Goal: Navigation & Orientation: Understand site structure

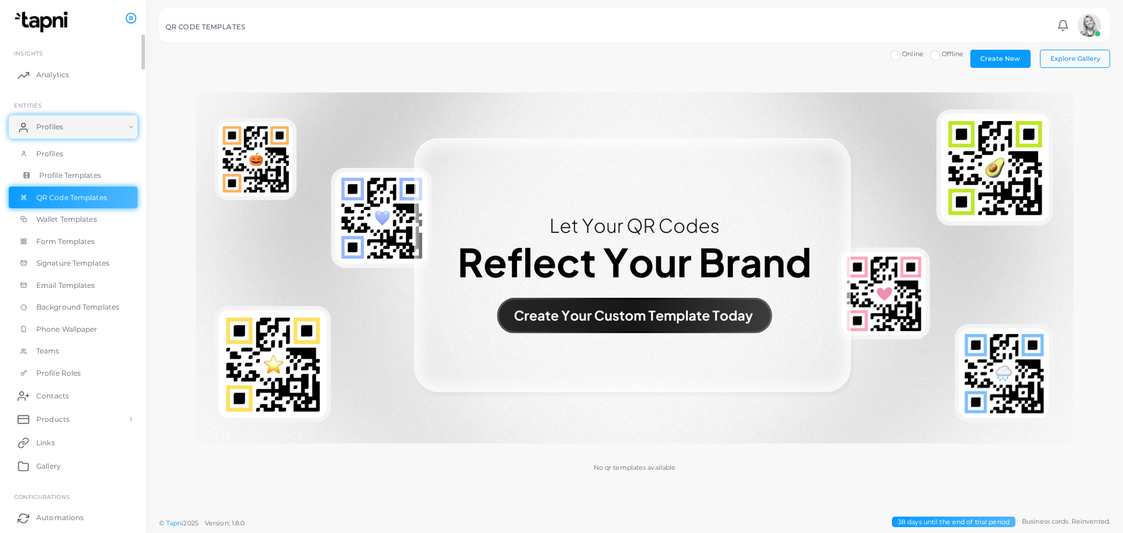
click at [92, 172] on span "Profile Templates" at bounding box center [70, 175] width 62 height 11
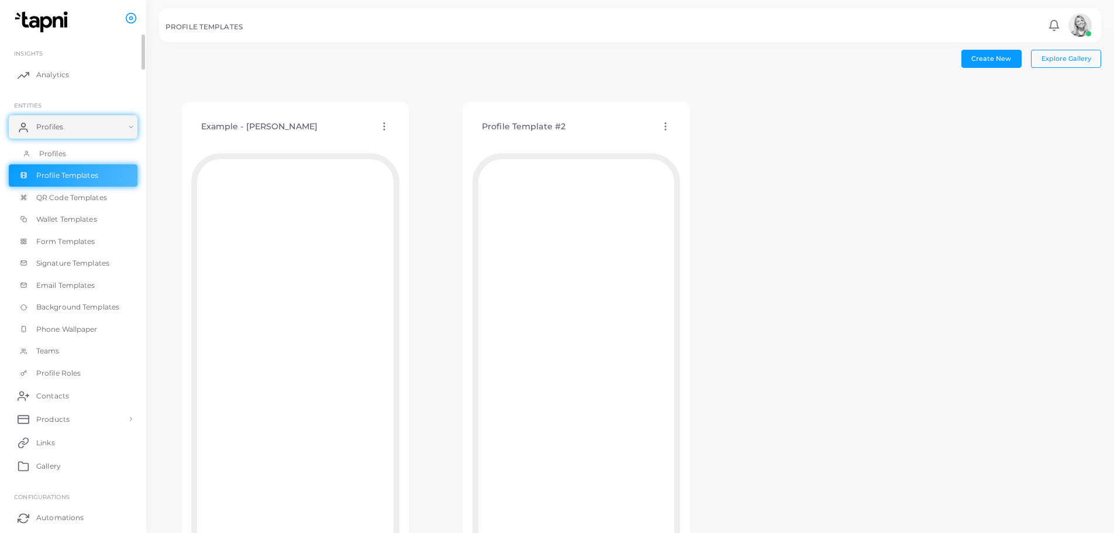
click at [53, 161] on link "Profiles" at bounding box center [73, 154] width 129 height 22
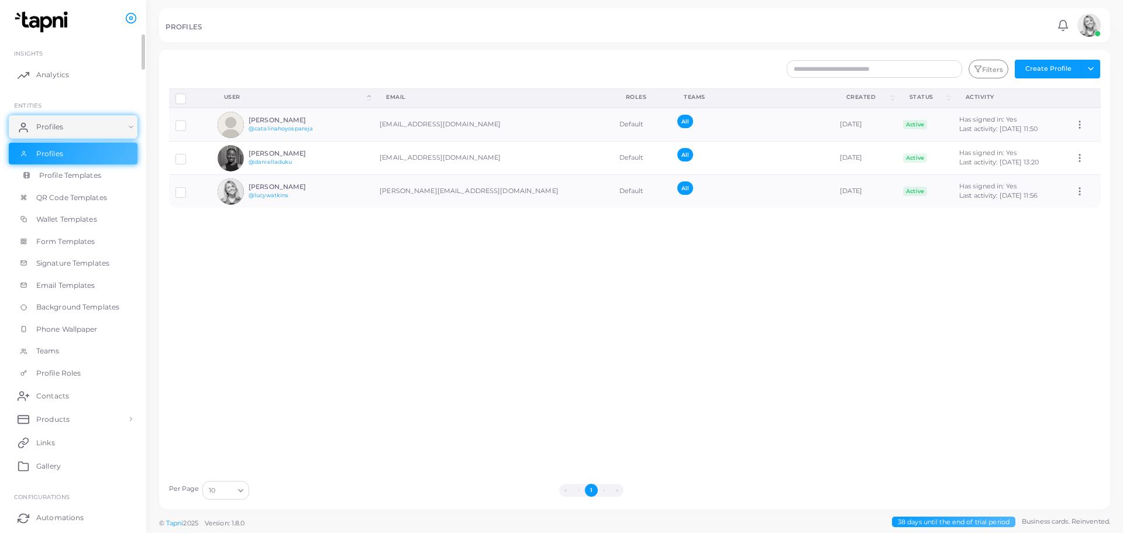
click at [101, 182] on link "Profile Templates" at bounding box center [73, 175] width 129 height 22
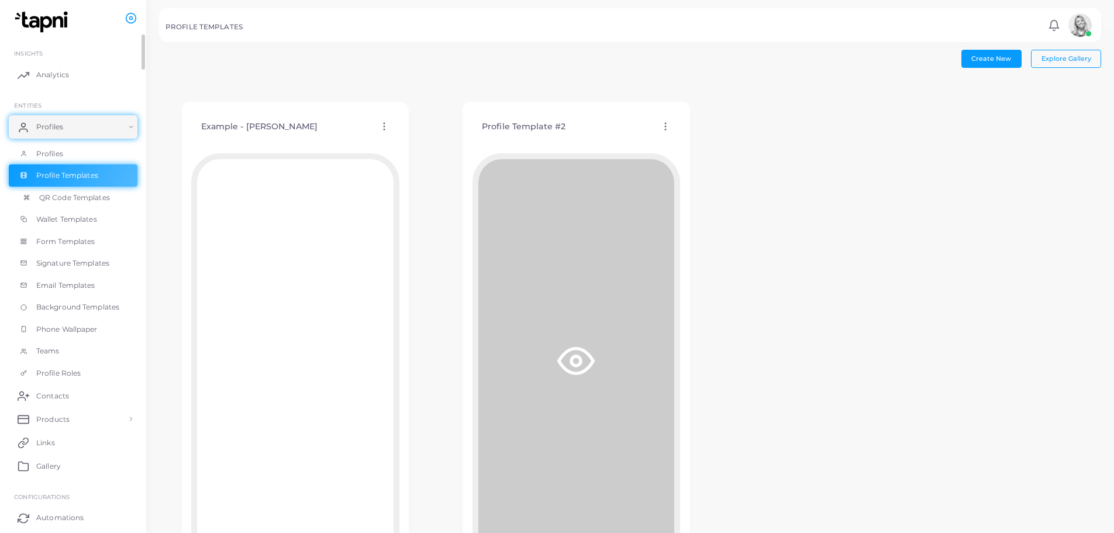
click at [88, 202] on span "QR Code Templates" at bounding box center [74, 197] width 71 height 11
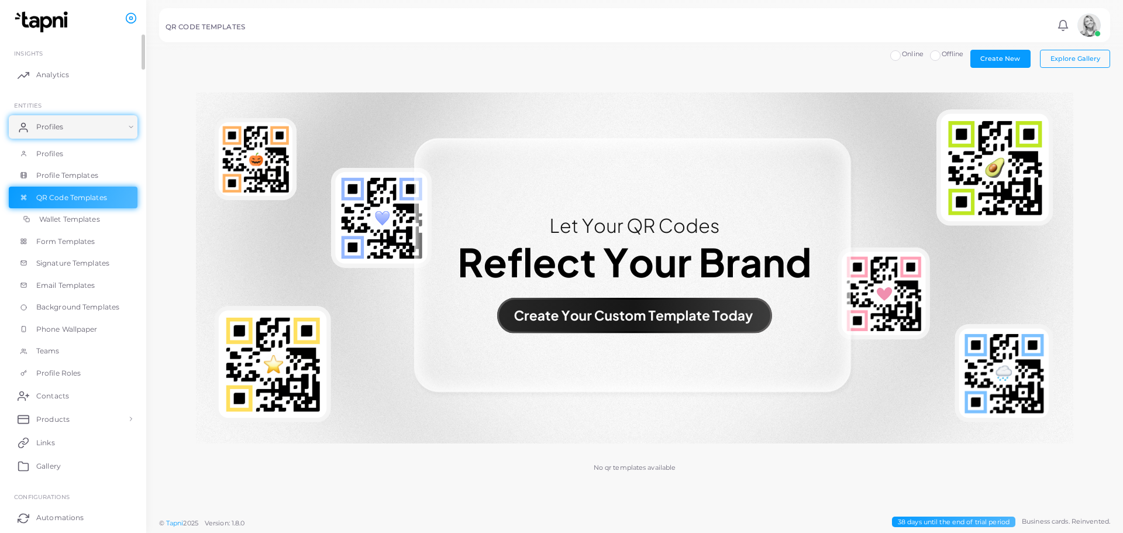
click at [100, 227] on link "Wallet Templates" at bounding box center [73, 219] width 129 height 22
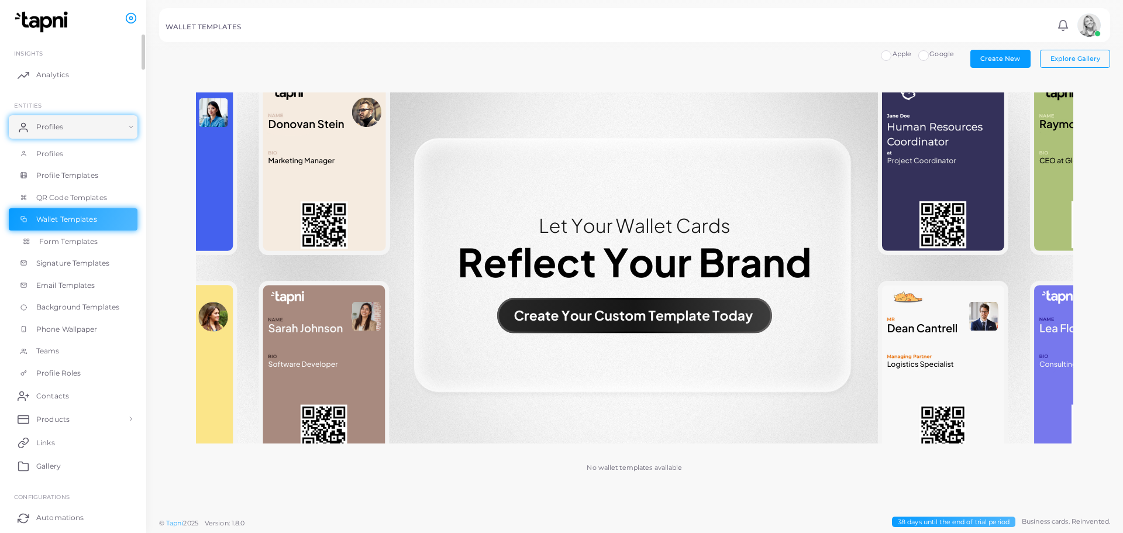
click at [74, 237] on span "Form Templates" at bounding box center [68, 241] width 59 height 11
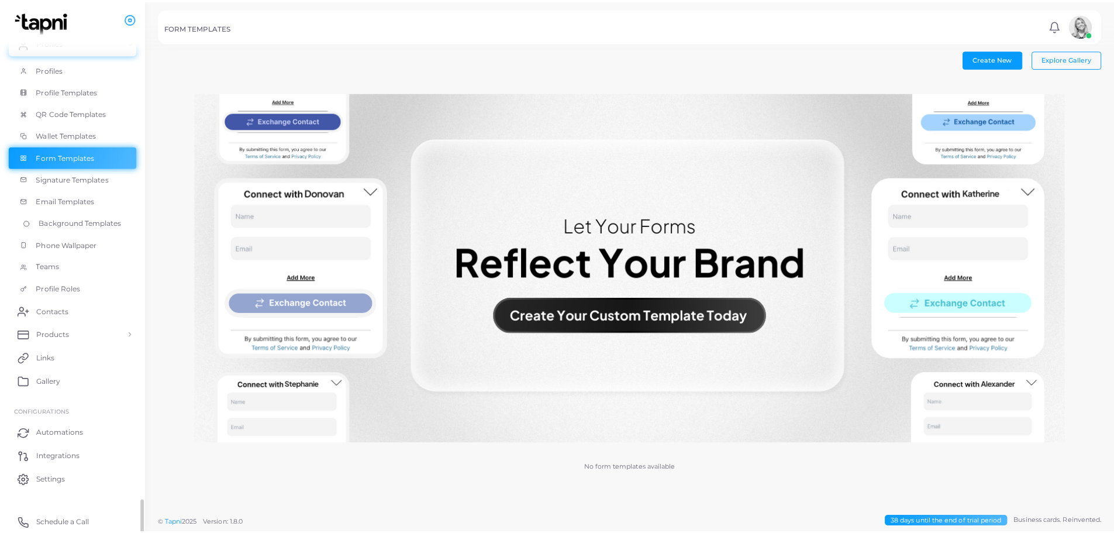
scroll to position [85, 0]
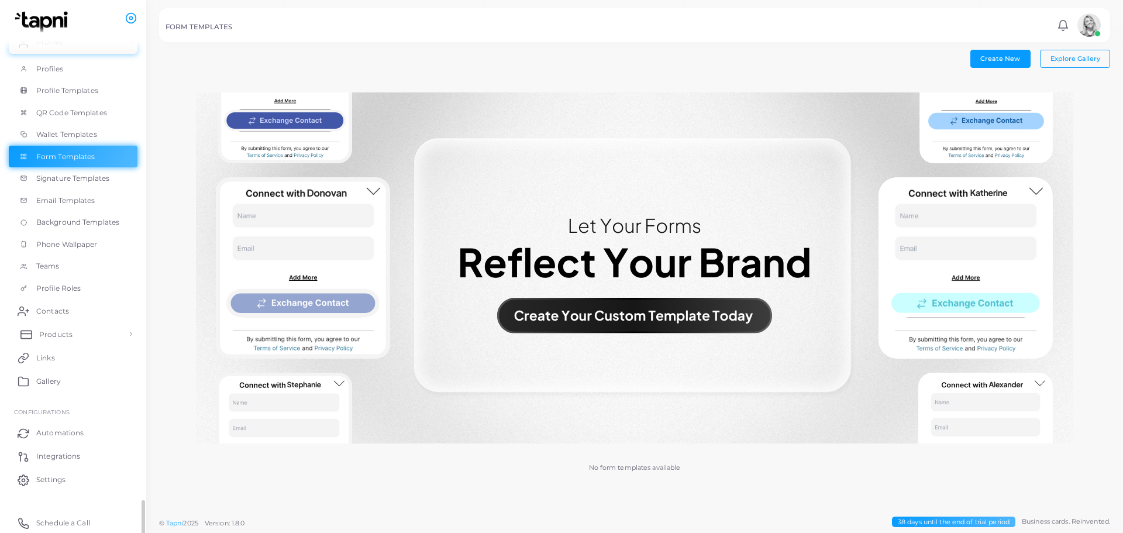
click at [74, 329] on link "Products" at bounding box center [73, 333] width 129 height 23
click at [77, 131] on span "Wallet Templates" at bounding box center [69, 134] width 61 height 11
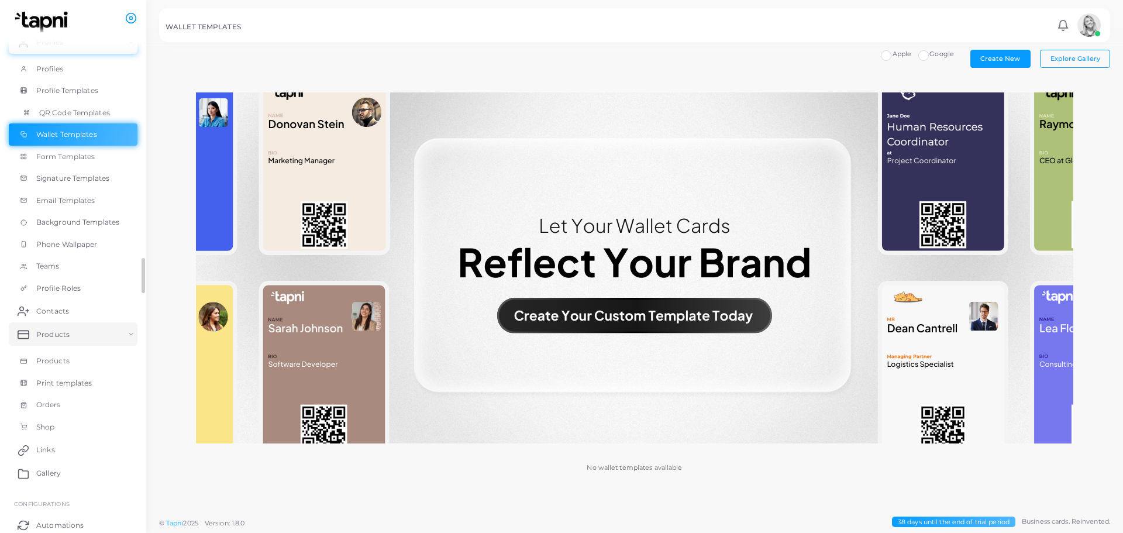
click at [75, 111] on span "QR Code Templates" at bounding box center [74, 113] width 71 height 11
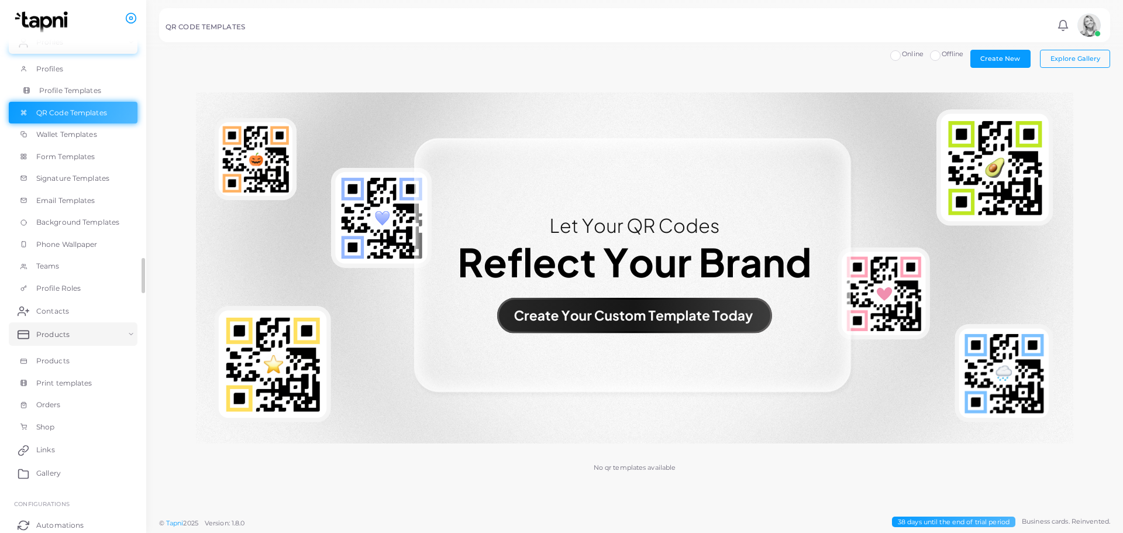
click at [116, 97] on link "Profile Templates" at bounding box center [73, 91] width 129 height 22
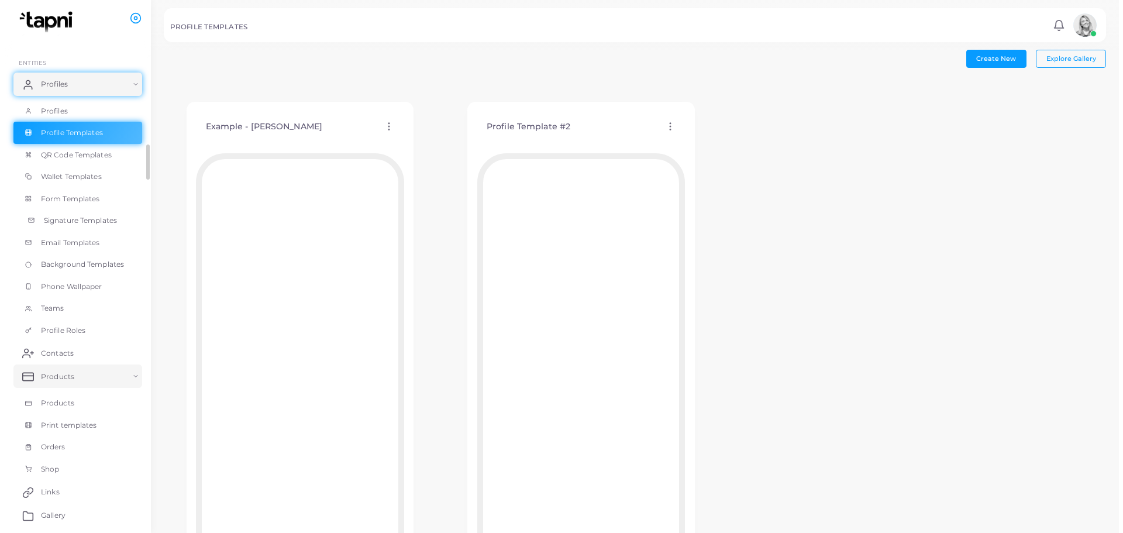
scroll to position [42, 0]
click at [65, 148] on link "QR Code Templates" at bounding box center [73, 155] width 129 height 22
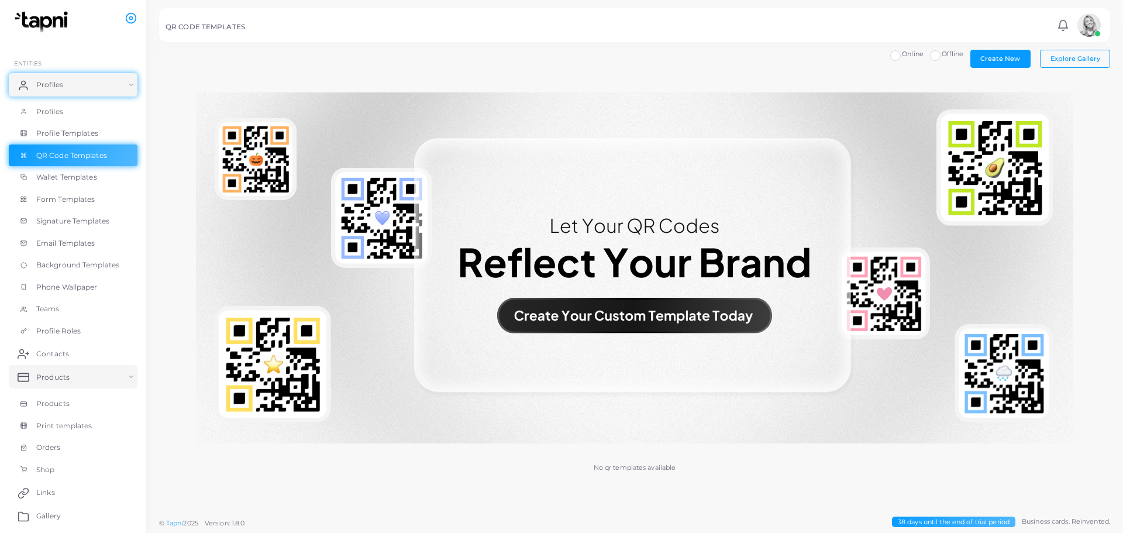
click at [588, 318] on img at bounding box center [634, 267] width 877 height 351
click at [75, 136] on span "Profile Templates" at bounding box center [70, 133] width 62 height 11
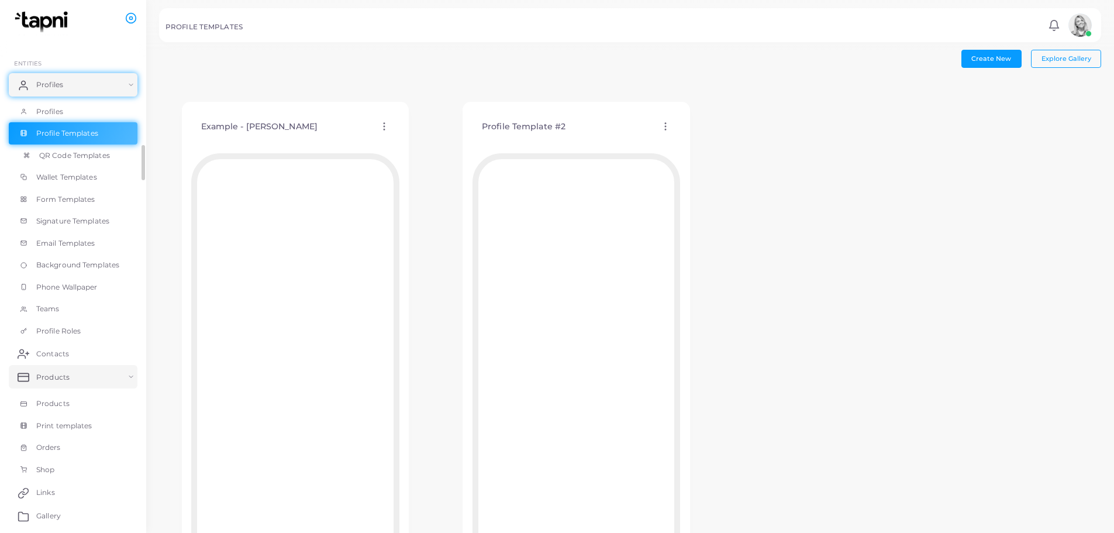
click at [75, 152] on span "QR Code Templates" at bounding box center [74, 155] width 71 height 11
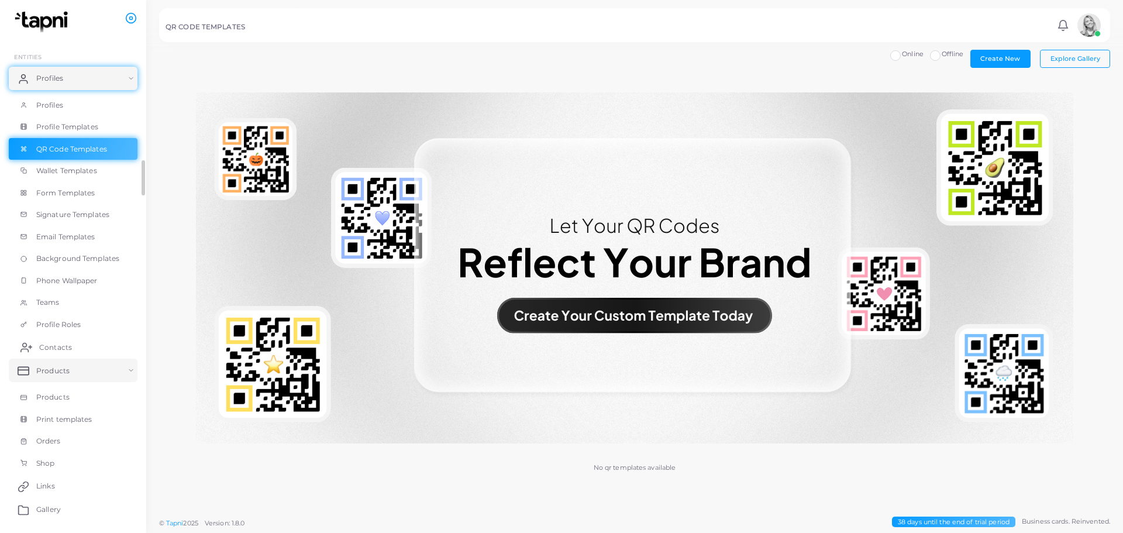
scroll to position [49, 0]
click at [80, 164] on link "Wallet Templates" at bounding box center [73, 171] width 129 height 22
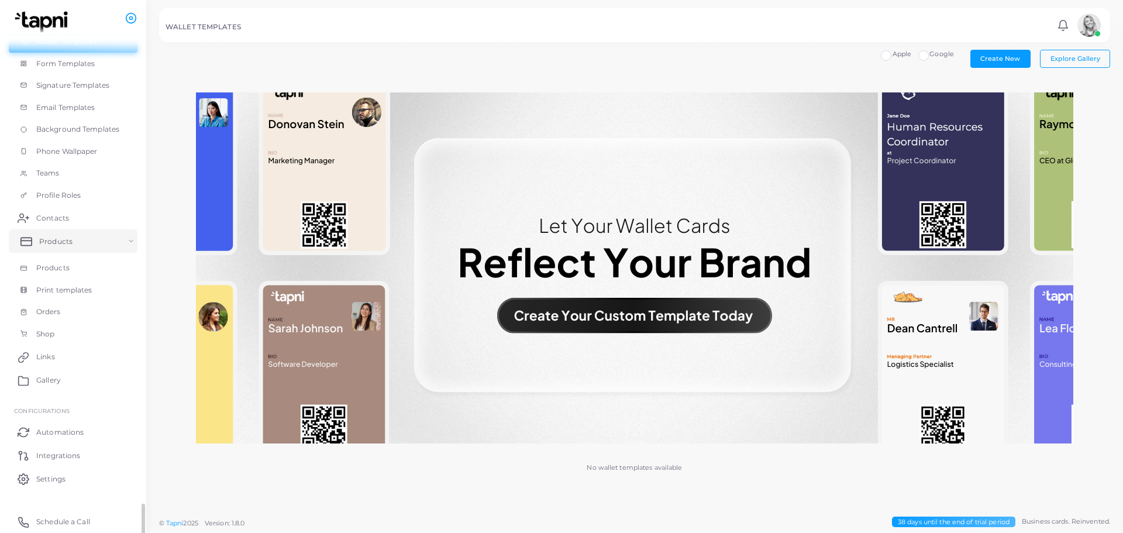
scroll to position [178, 0]
